Goal: Information Seeking & Learning: Find contact information

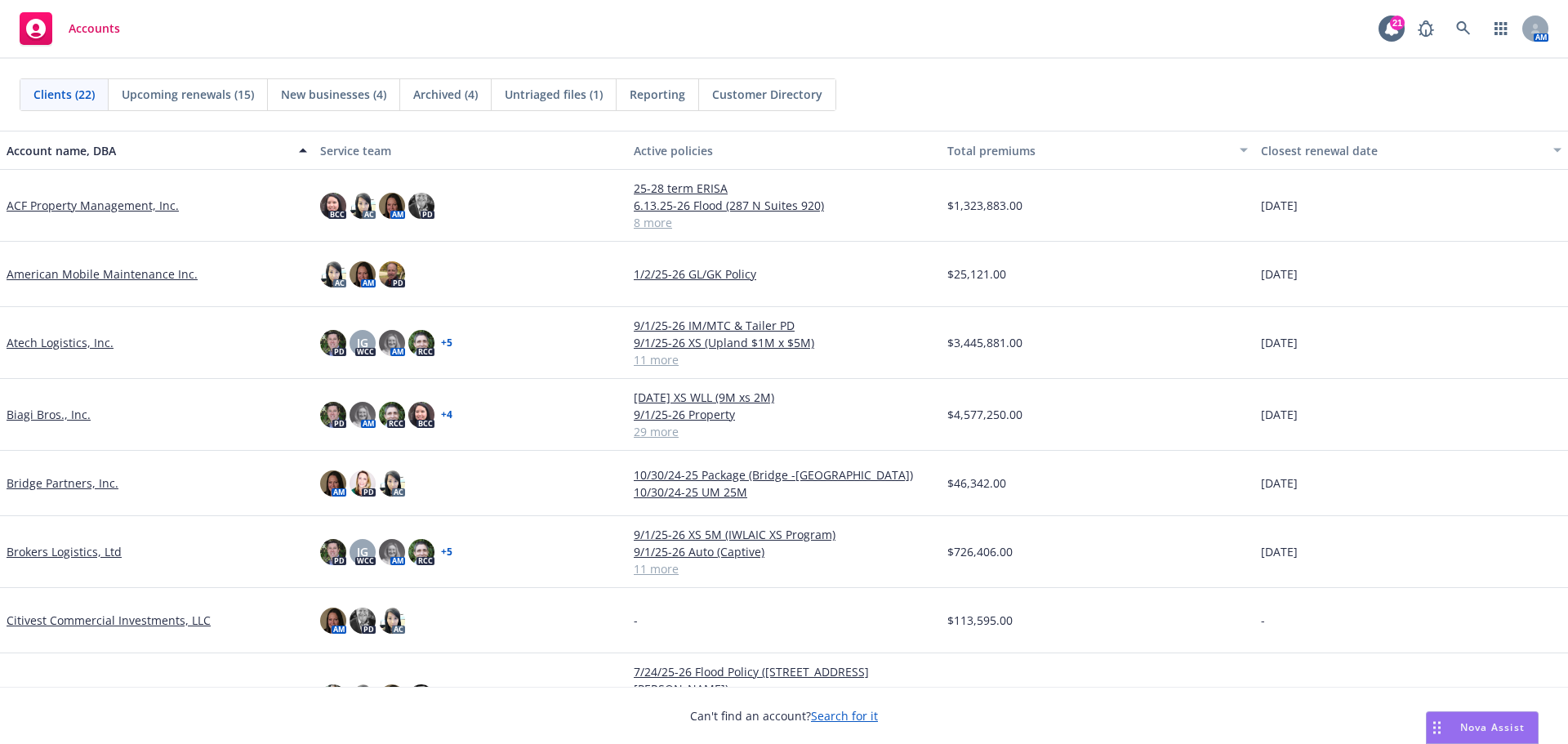
click at [1482, 733] on span "Nova Assist" at bounding box center [1492, 727] width 64 height 14
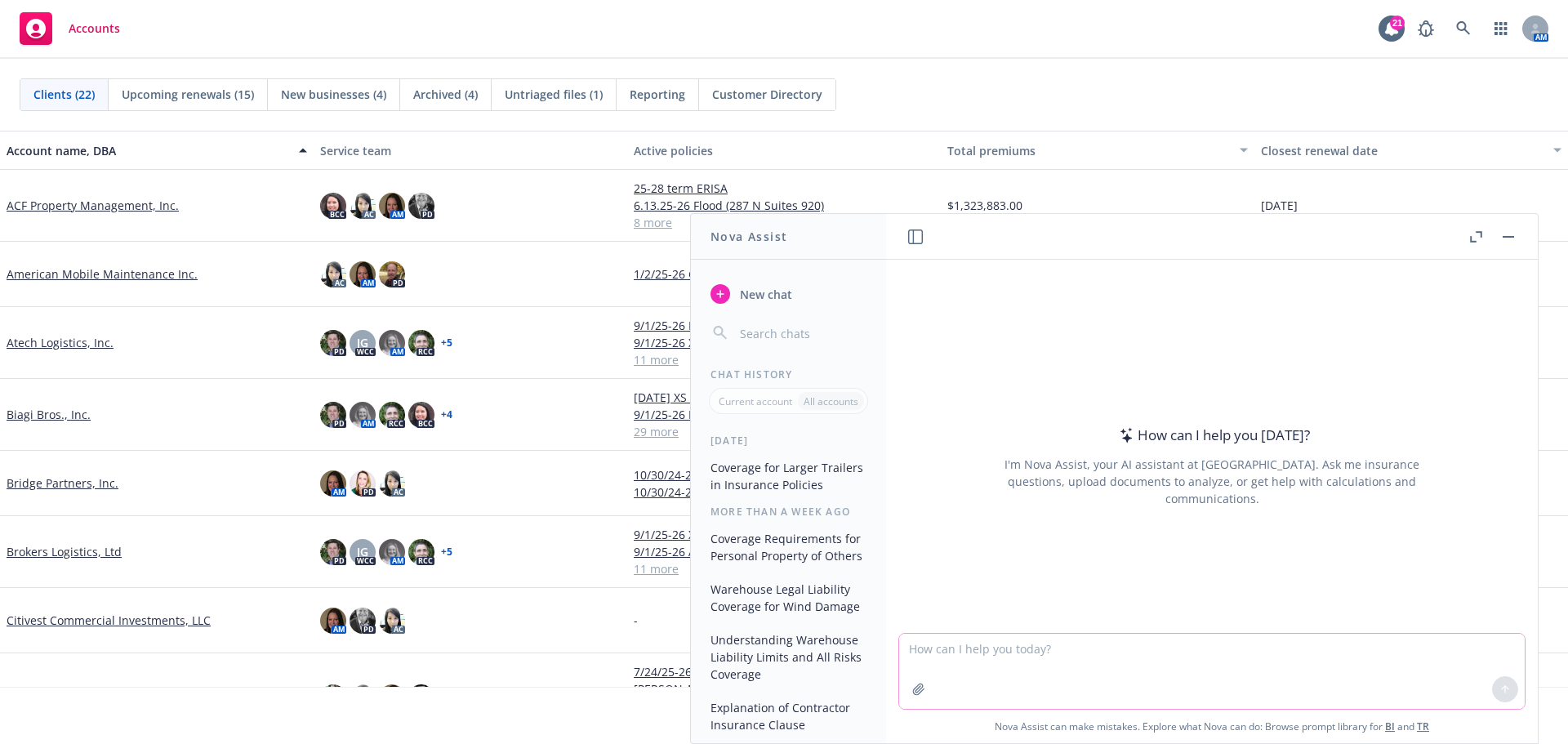
click at [1309, 665] on textarea at bounding box center [1212, 671] width 626 height 75
type textarea "why would a lessee not want to purchase physical damage coverage on leased trai…"
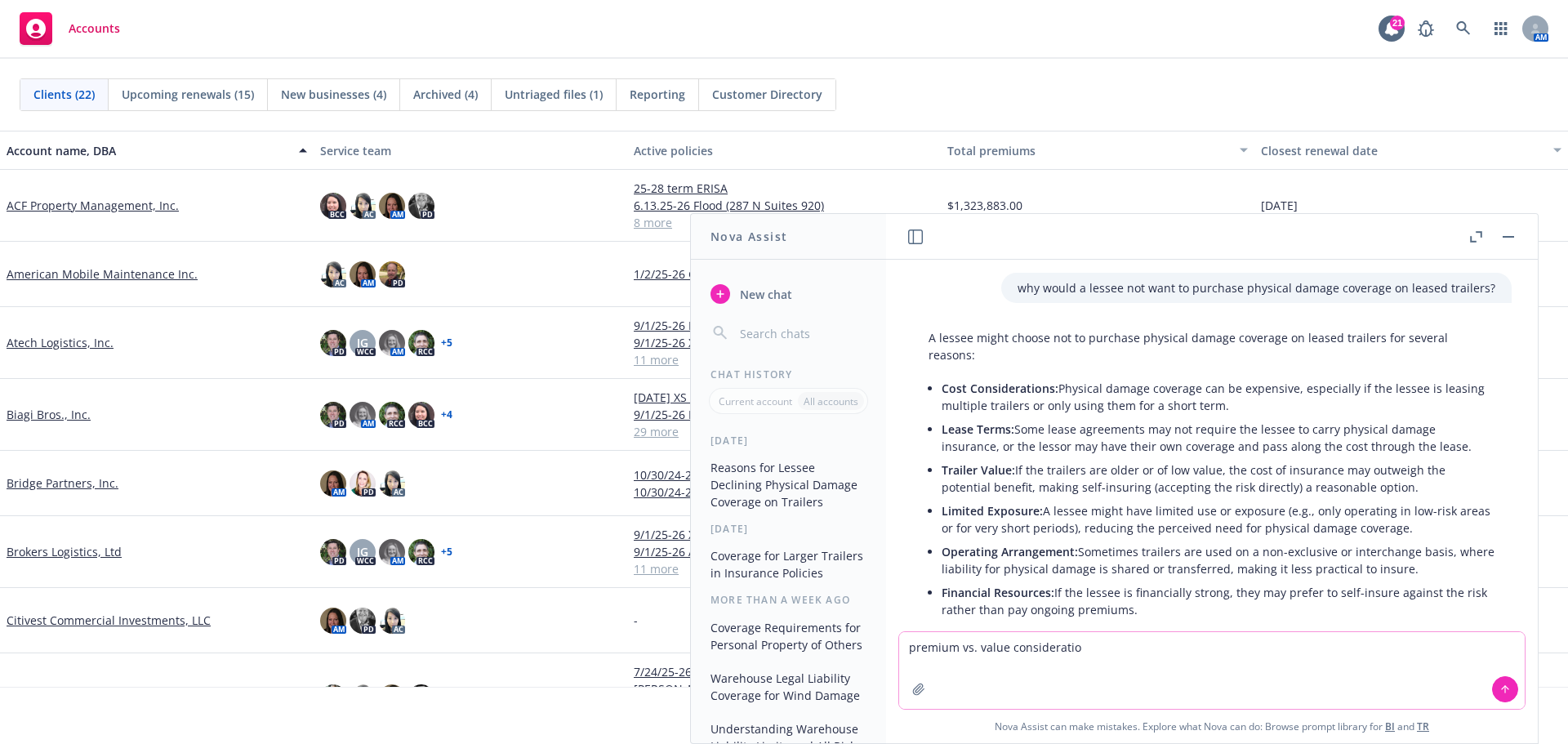
type textarea "premium vs. value consideration"
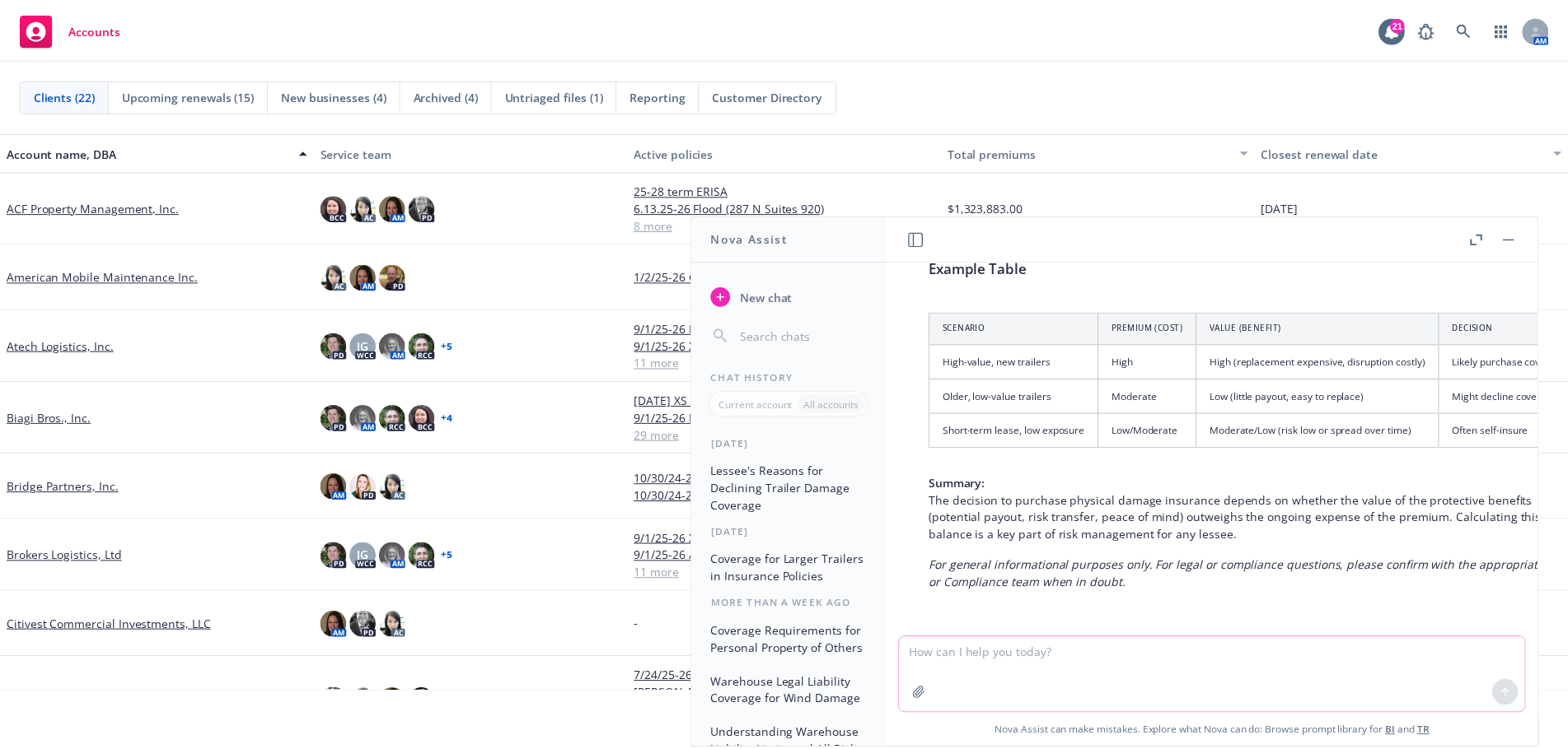
scroll to position [1296, 0]
click at [1526, 240] on button "button" at bounding box center [1522, 238] width 20 height 20
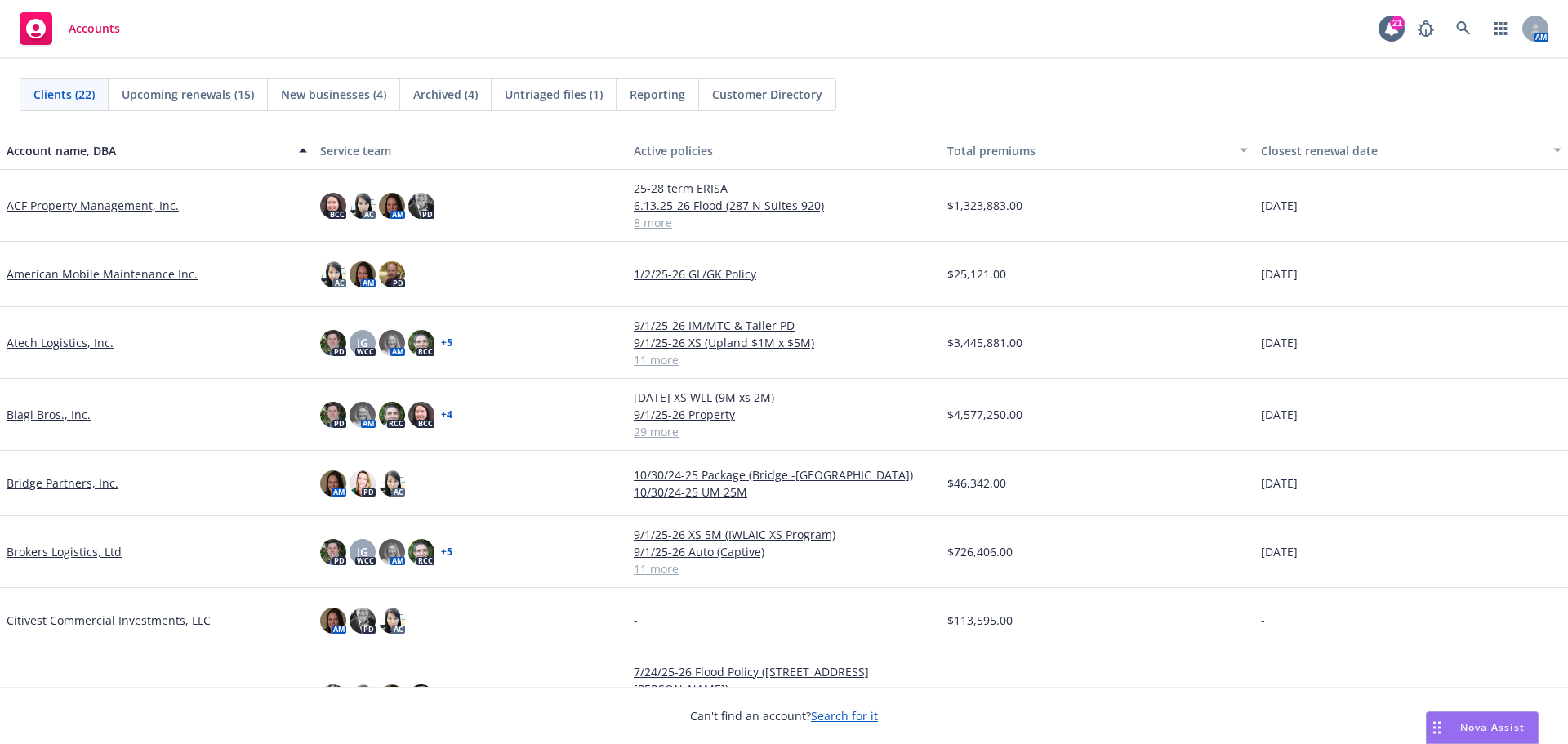
click at [1474, 729] on span "Nova Assist" at bounding box center [1492, 727] width 64 height 14
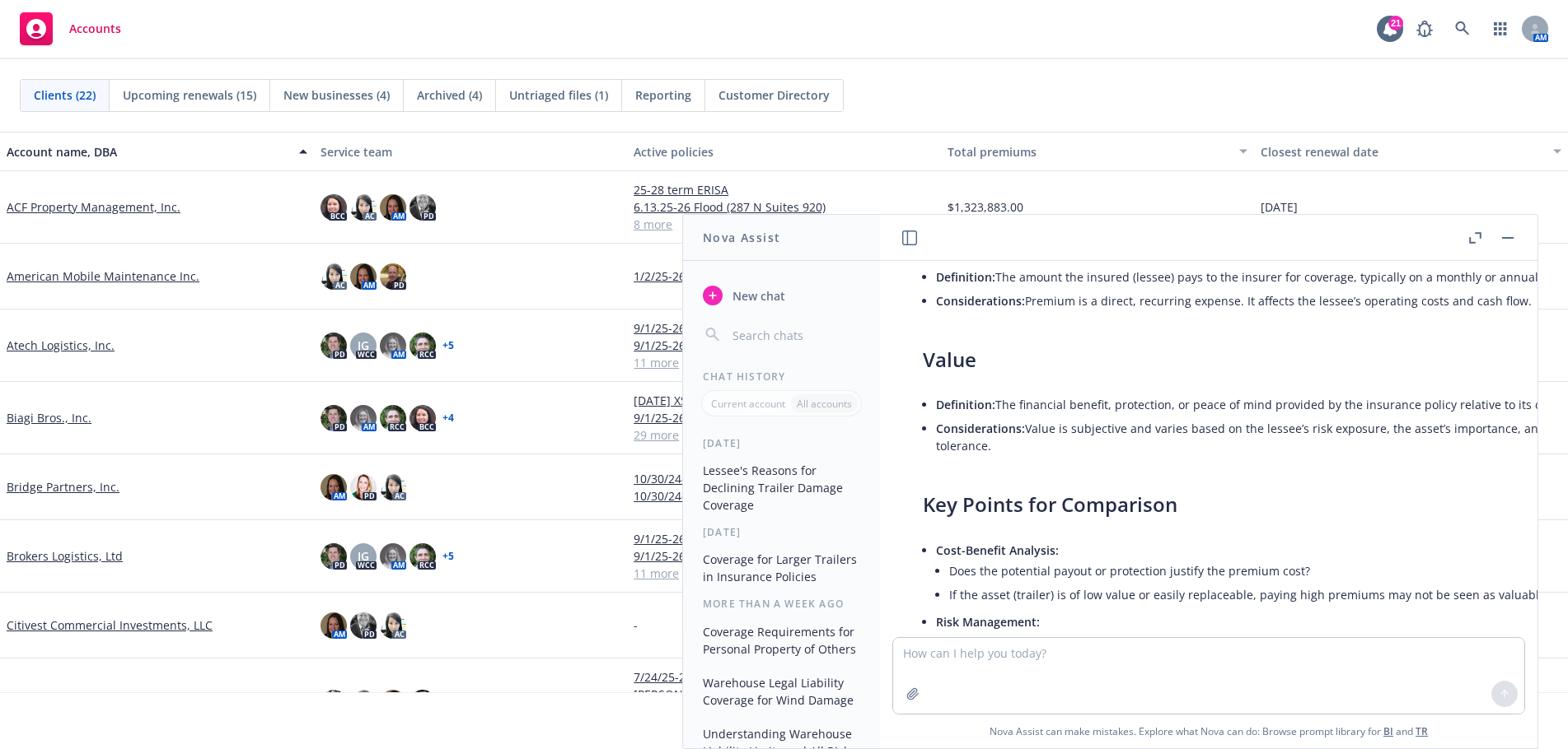
scroll to position [61, 0]
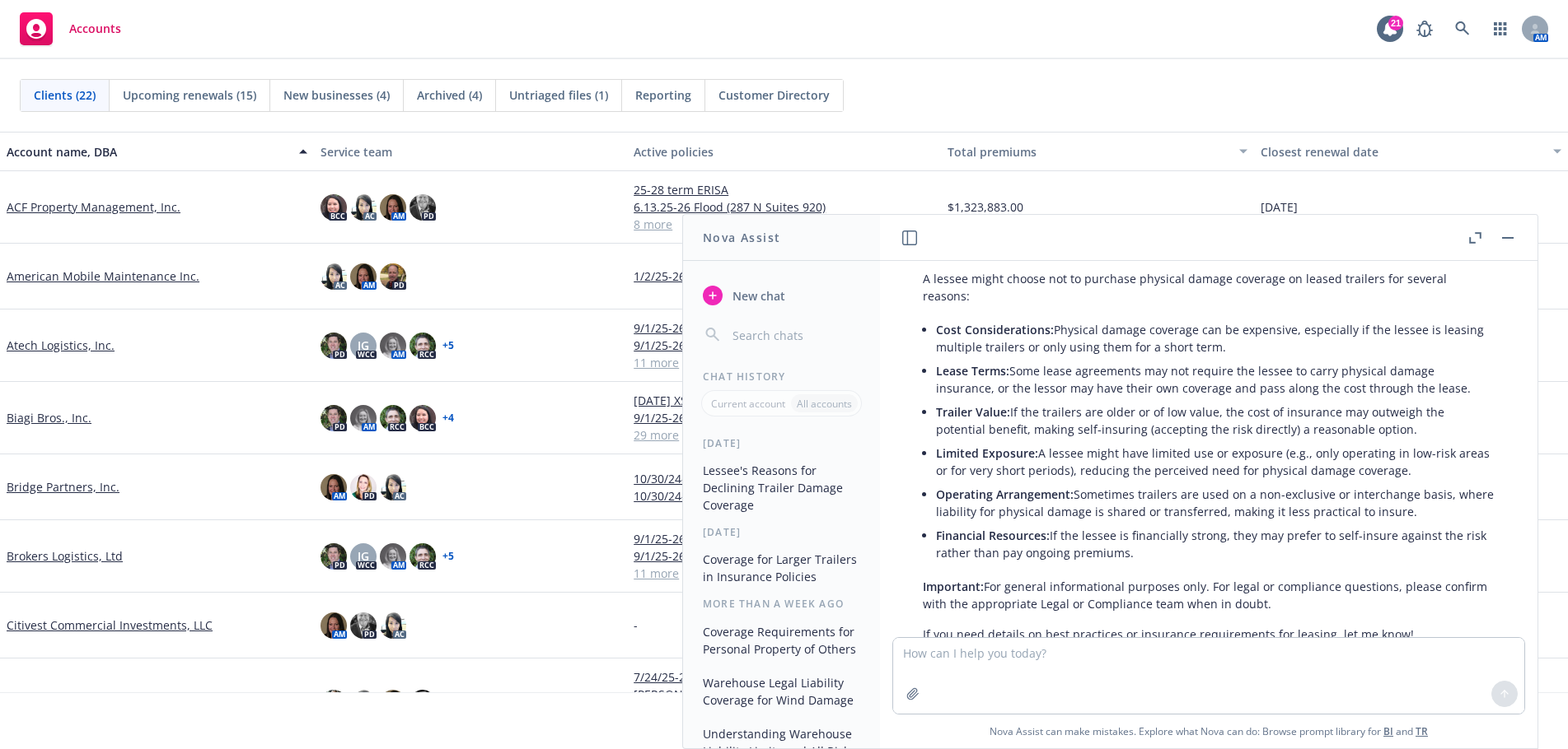
click at [748, 299] on span "New chat" at bounding box center [756, 295] width 56 height 17
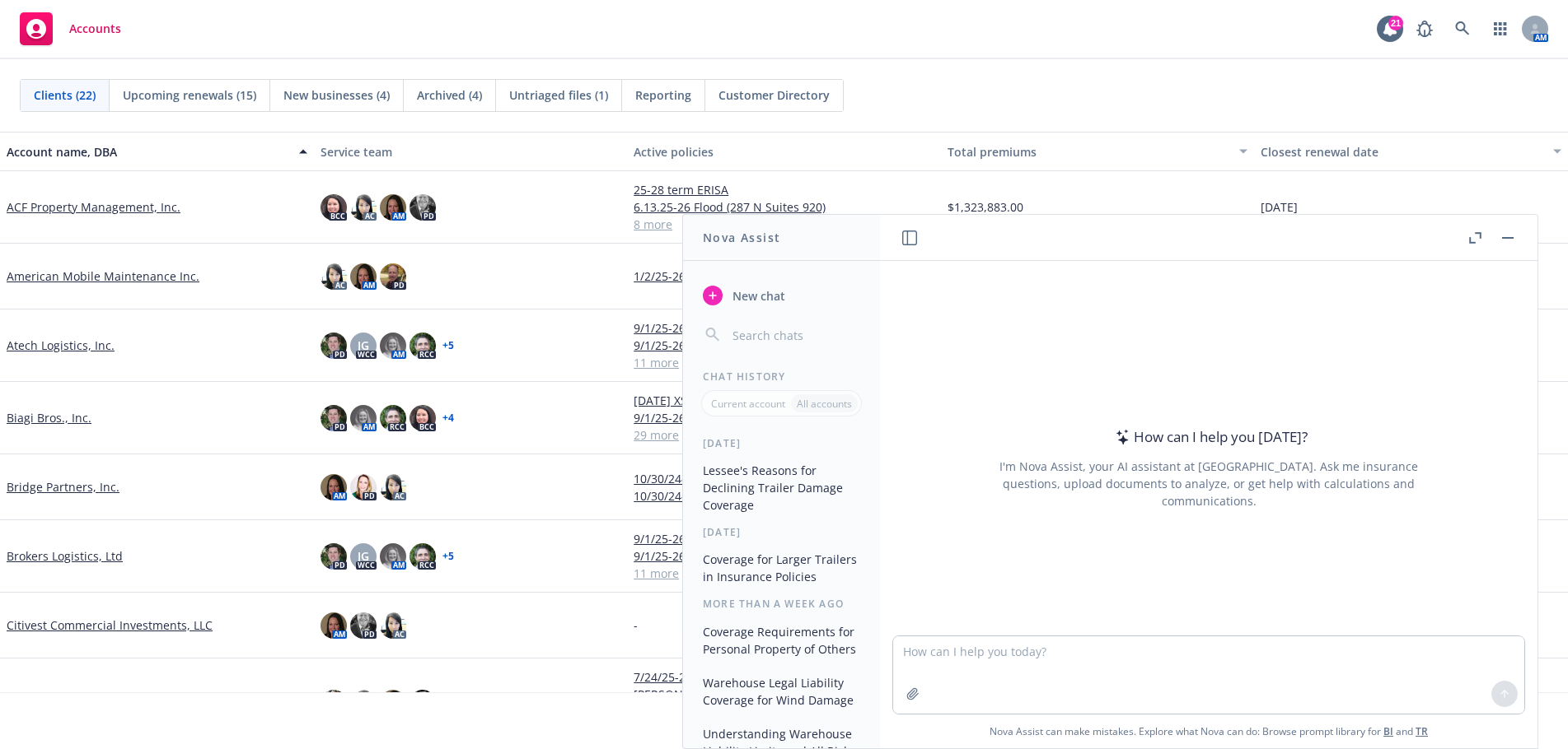
click at [773, 343] on input "button" at bounding box center [794, 335] width 131 height 23
click at [750, 371] on div "Chat History" at bounding box center [780, 377] width 197 height 14
click at [755, 336] on input "button" at bounding box center [794, 335] width 131 height 23
click at [1004, 658] on textarea at bounding box center [1208, 675] width 631 height 77
type textarea "loss sensitive vs captive"
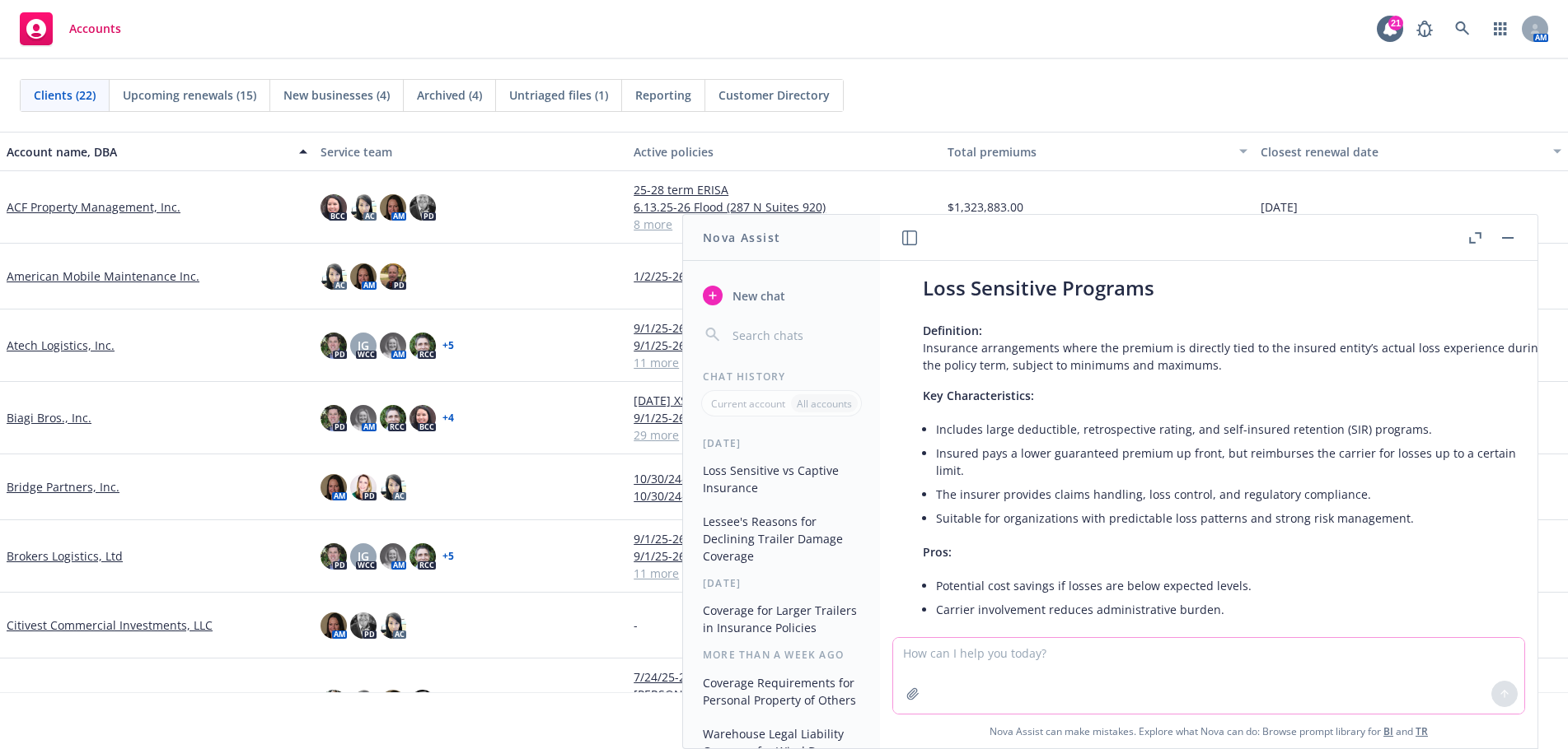
scroll to position [165, 0]
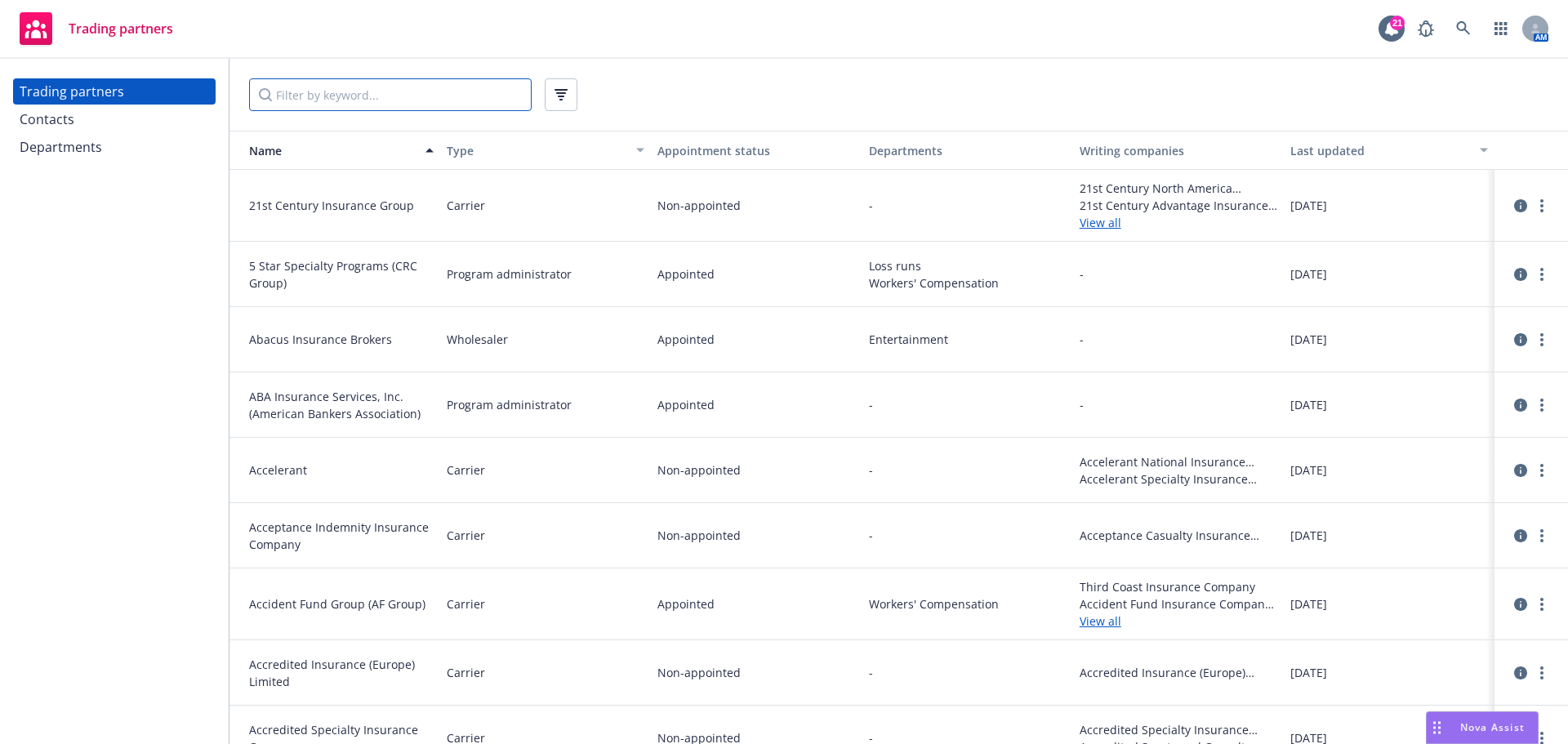
click at [421, 88] on input "Filter by keyword..." at bounding box center [390, 94] width 282 height 33
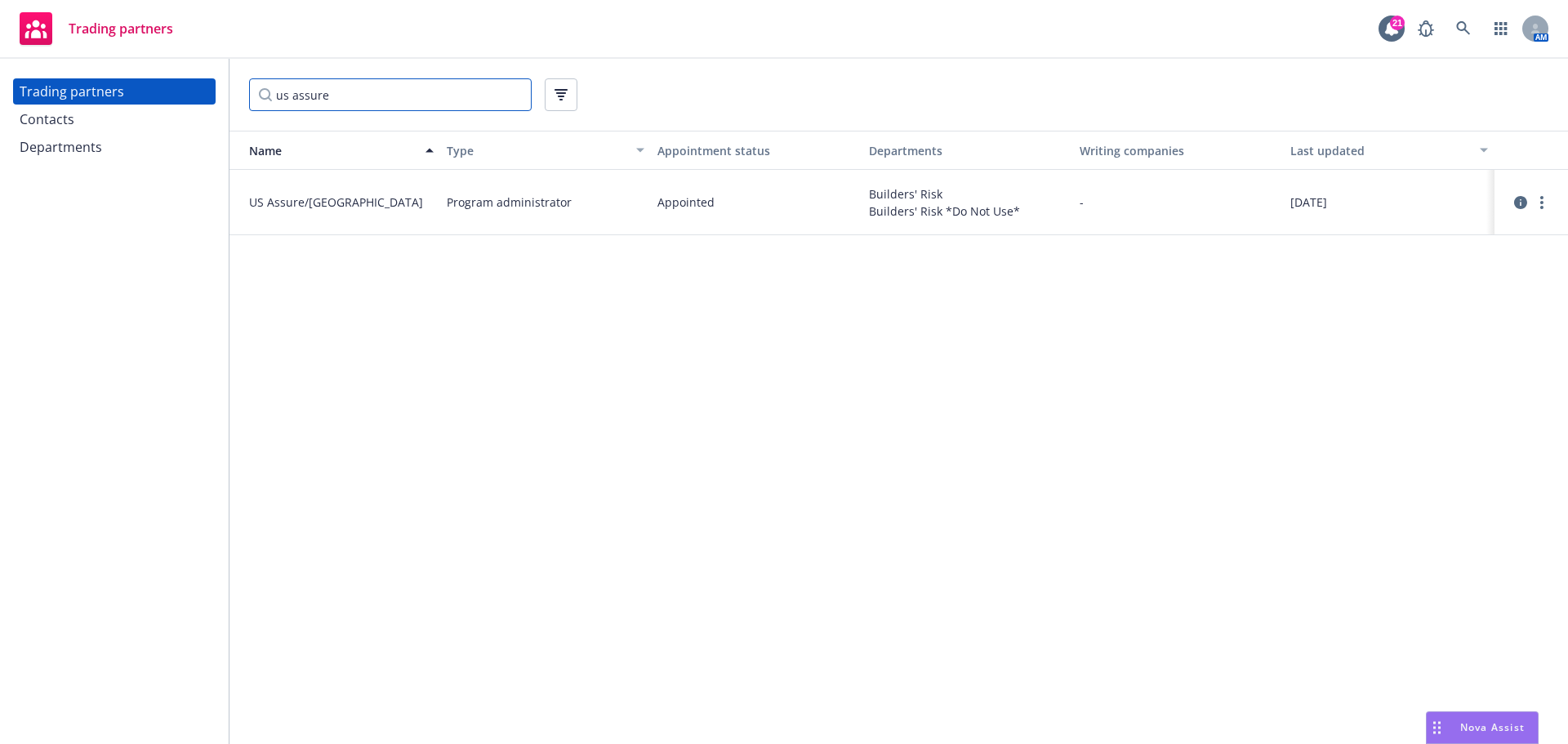
type input "us assure"
click at [286, 201] on span "US Assure/Zurich" at bounding box center [341, 201] width 184 height 17
click at [295, 206] on span "US Assure/Zurich" at bounding box center [341, 201] width 184 height 17
click at [1553, 197] on div at bounding box center [1531, 202] width 61 height 39
click at [1550, 198] on link "more" at bounding box center [1542, 202] width 19 height 19
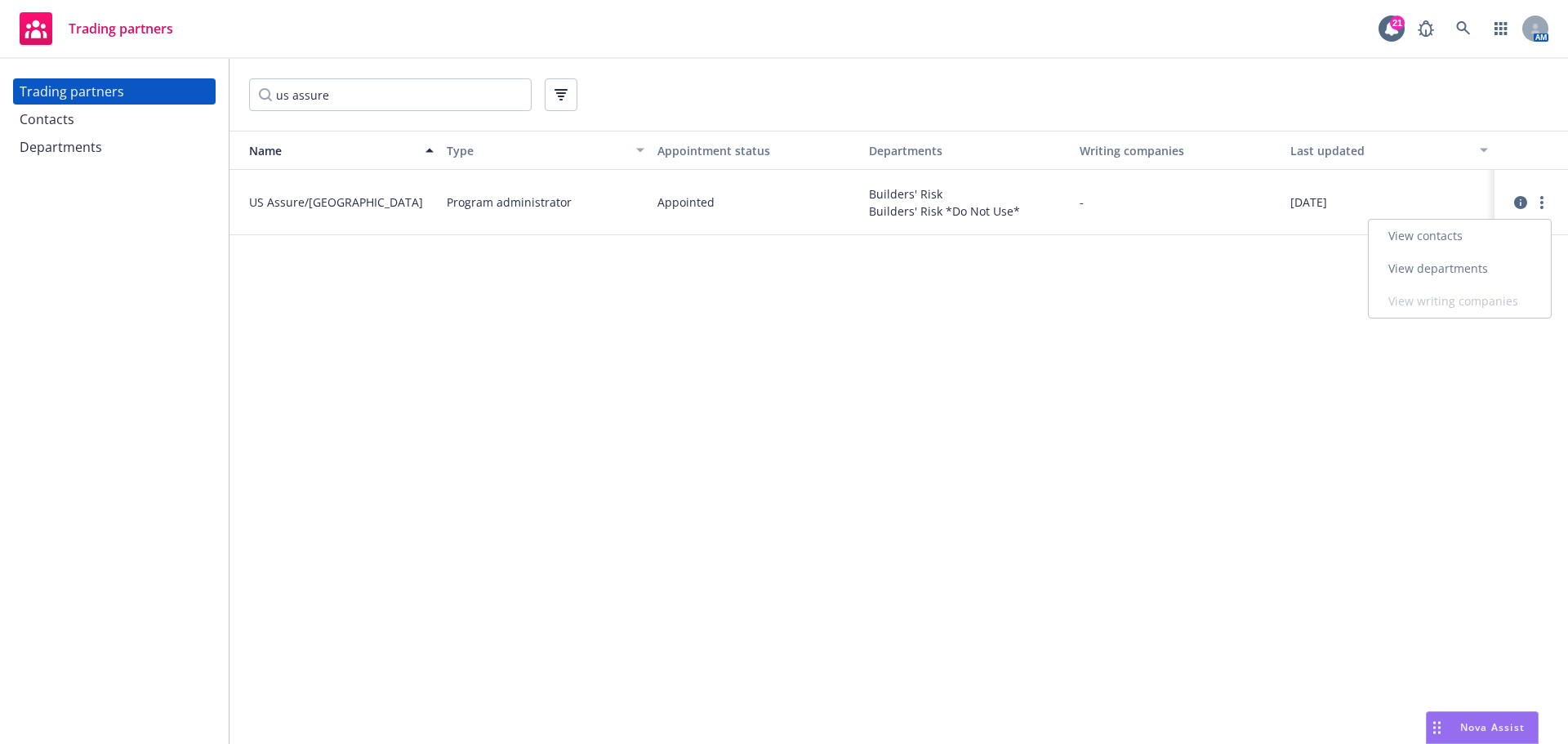
click at [1479, 261] on link "View departments" at bounding box center [1459, 268] width 182 height 33
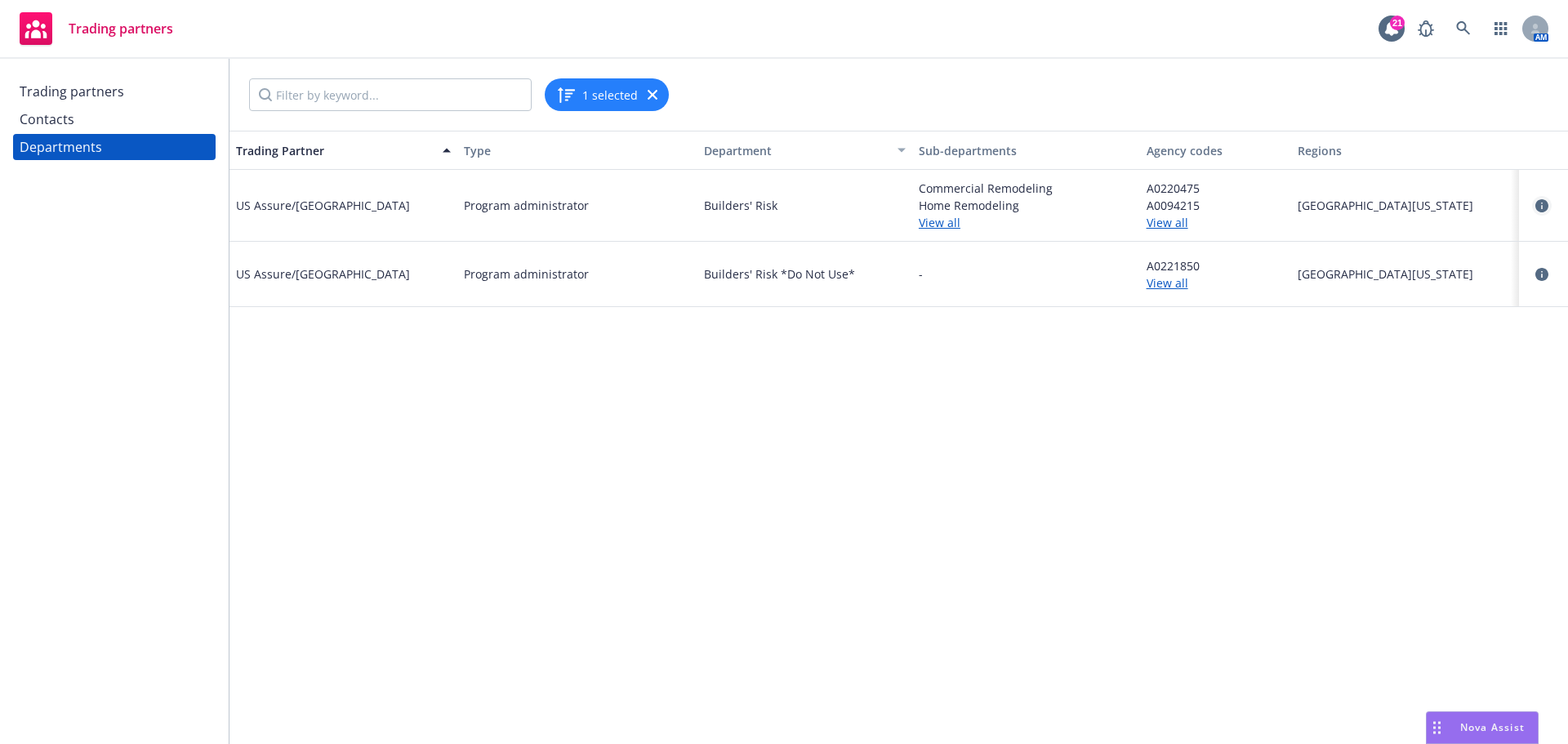
click at [1542, 201] on icon "circleInformation" at bounding box center [1542, 206] width 13 height 13
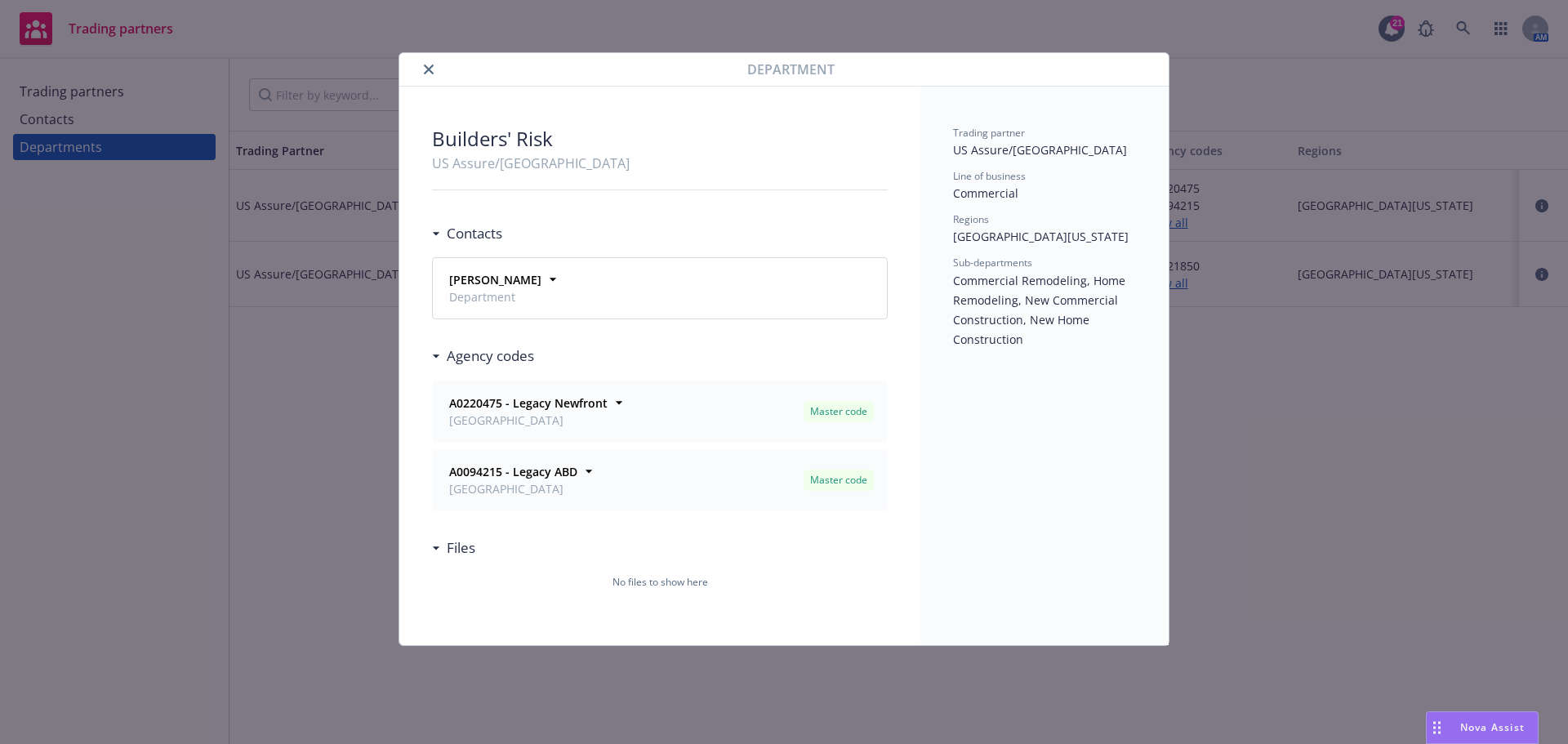
click at [425, 66] on icon "close" at bounding box center [428, 69] width 10 height 10
